Goal: Transaction & Acquisition: Obtain resource

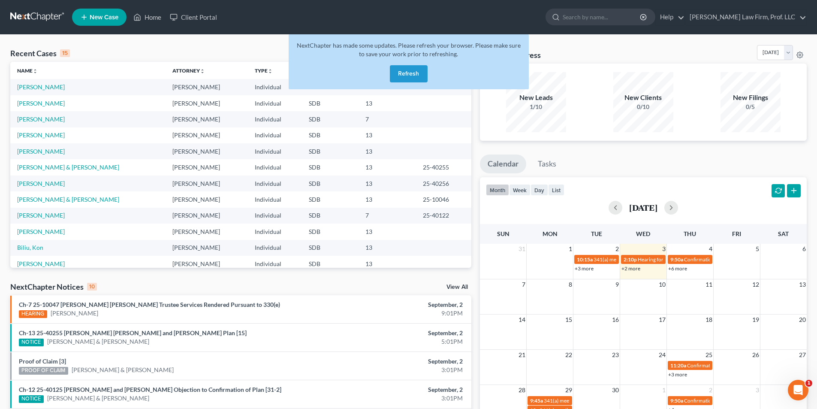
click at [408, 75] on button "Refresh" at bounding box center [409, 73] width 38 height 17
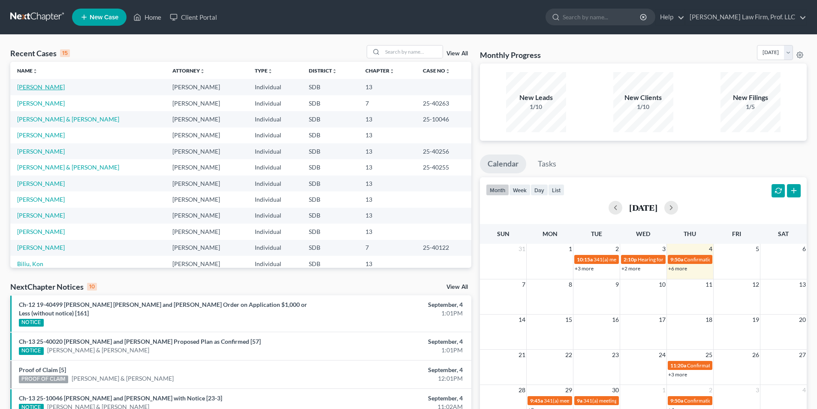
click at [40, 88] on link "[PERSON_NAME]" at bounding box center [41, 86] width 48 height 7
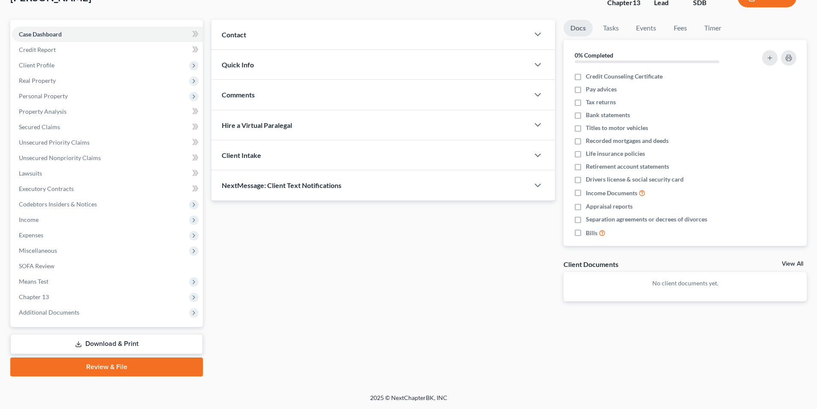
click at [88, 349] on link "Download & Print" at bounding box center [106, 344] width 193 height 20
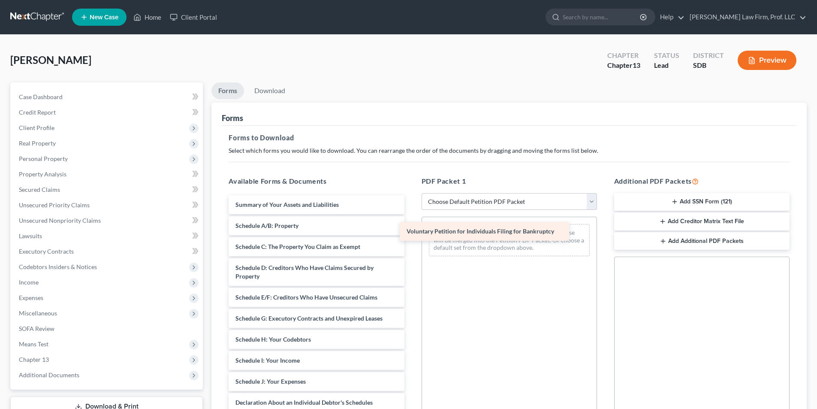
drag, startPoint x: 337, startPoint y: 202, endPoint x: 527, endPoint y: 225, distance: 191.0
click at [411, 225] on div "Voluntary Petition for Individuals Filing for Bankruptcy Voluntary Petition for…" at bounding box center [316, 375] width 189 height 360
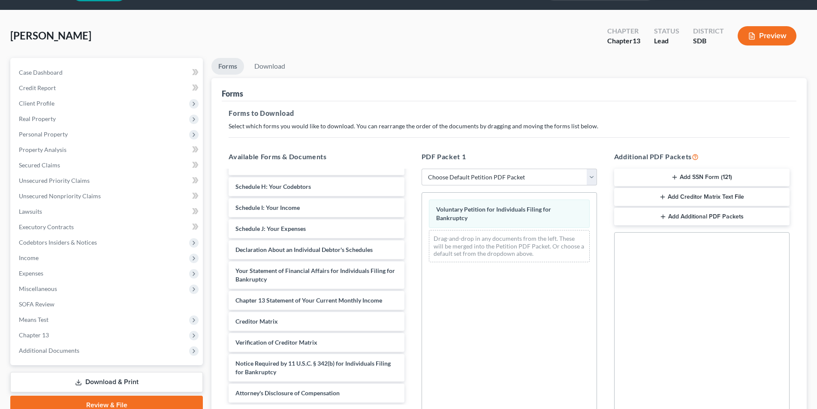
scroll to position [121, 0]
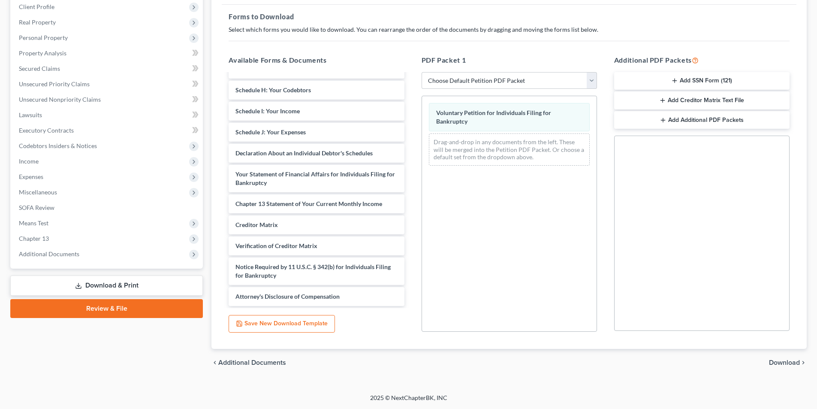
click at [785, 359] on span "Download" at bounding box center [784, 362] width 31 height 7
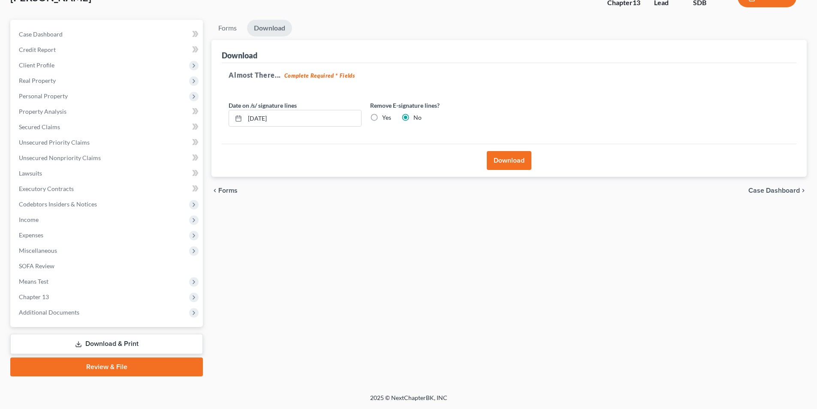
click at [502, 166] on button "Download" at bounding box center [509, 160] width 45 height 19
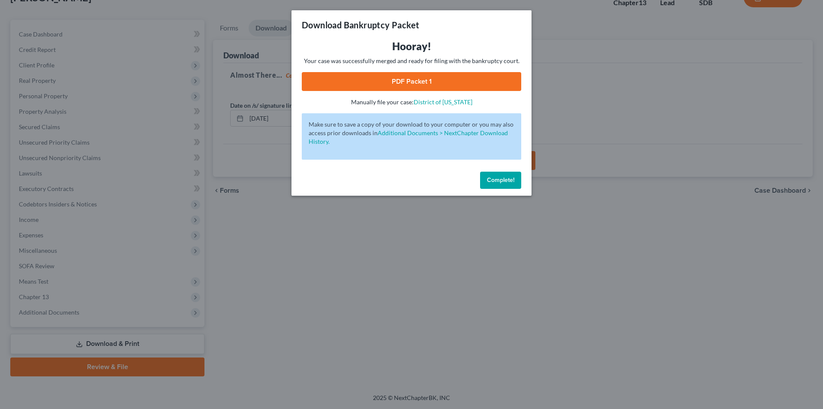
click at [414, 84] on link "PDF Packet 1" at bounding box center [412, 81] width 220 height 19
click at [402, 78] on link "PDF Packet 1" at bounding box center [412, 81] width 220 height 19
